Goal: Book appointment/travel/reservation

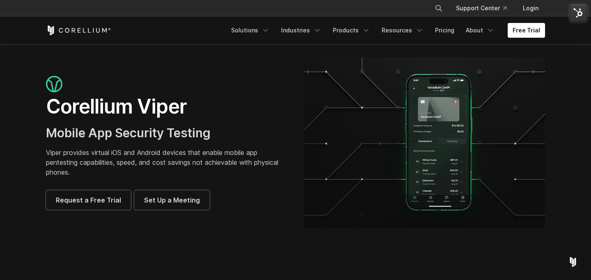
click at [361, 11] on div "× Search our site... Support Center Login" at bounding box center [295, 8] width 499 height 15
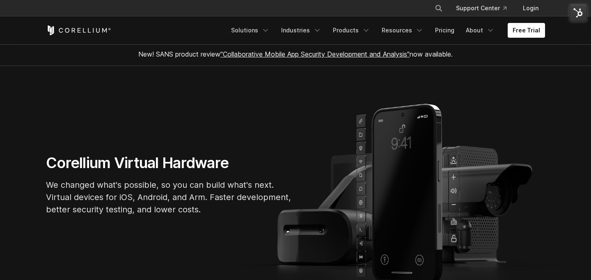
scroll to position [1, 0]
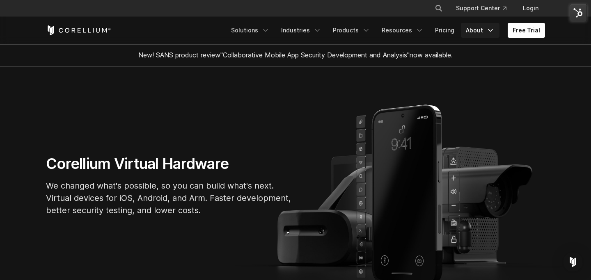
click at [476, 29] on link "About" at bounding box center [480, 30] width 39 height 15
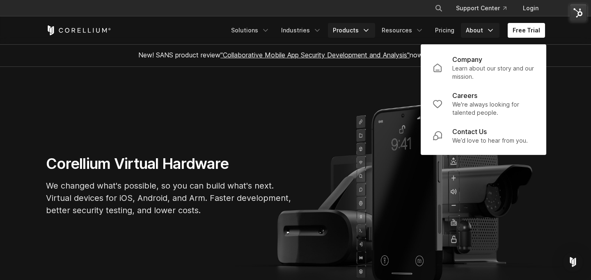
click at [360, 34] on link "Products" at bounding box center [351, 30] width 47 height 15
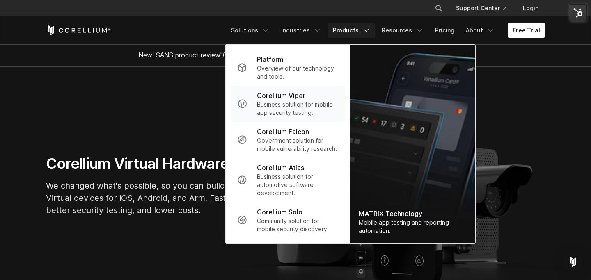
click at [299, 109] on p "Business solution for mobile app security testing." at bounding box center [298, 109] width 82 height 16
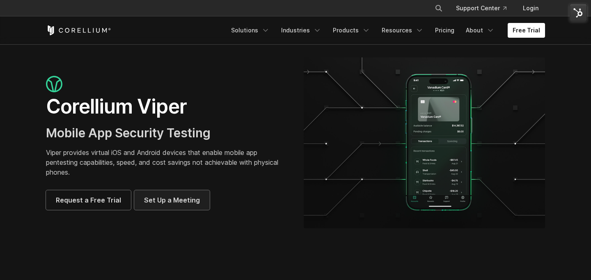
click at [161, 200] on span "Set Up a Meeting" at bounding box center [172, 200] width 56 height 10
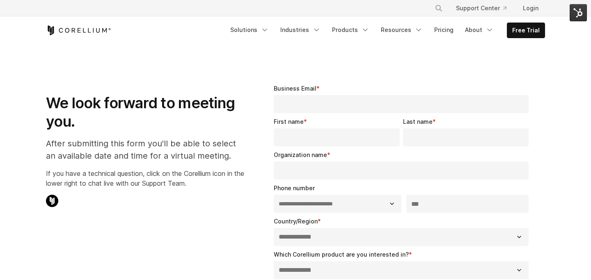
select select "**"
